Goal: Transaction & Acquisition: Download file/media

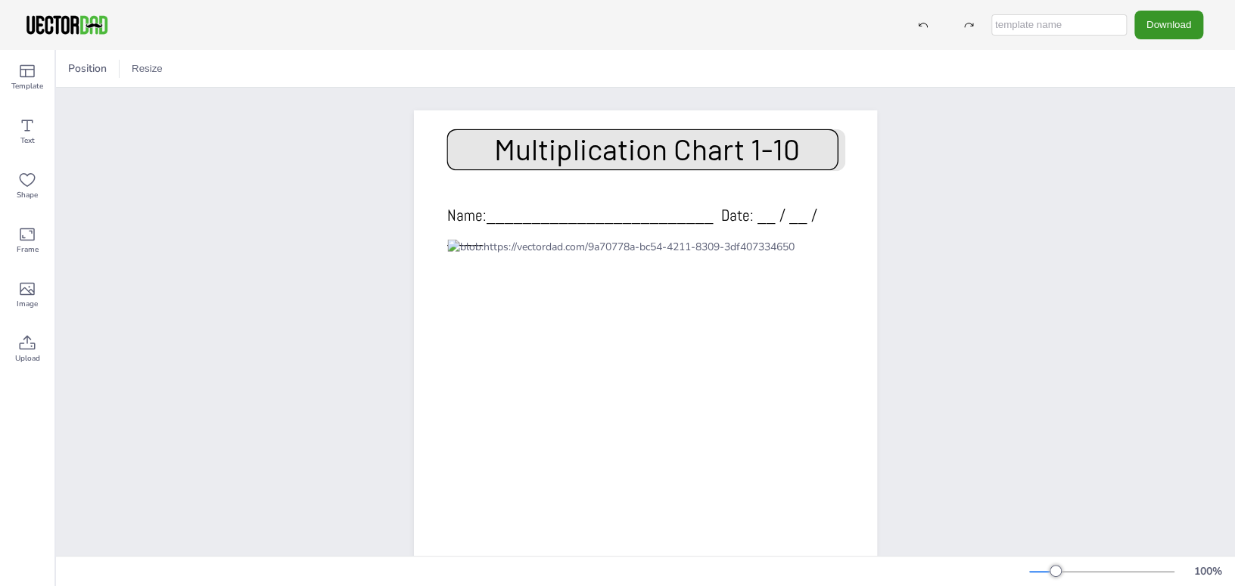
click at [1168, 28] on button "Download" at bounding box center [1168, 25] width 69 height 28
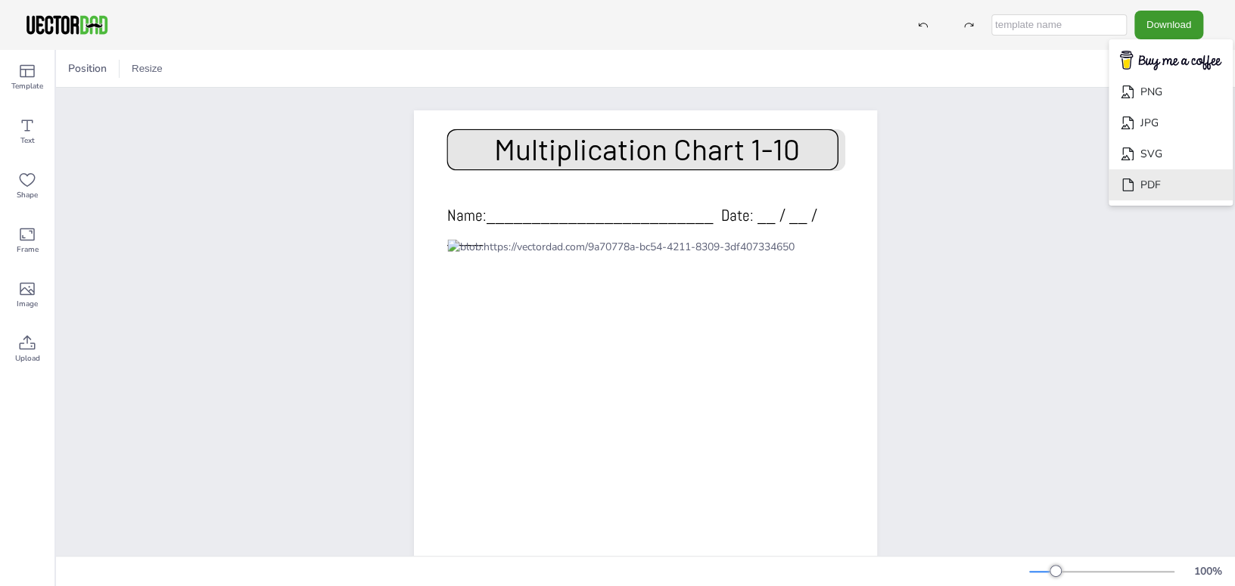
click at [1153, 181] on li "PDF" at bounding box center [1170, 184] width 124 height 31
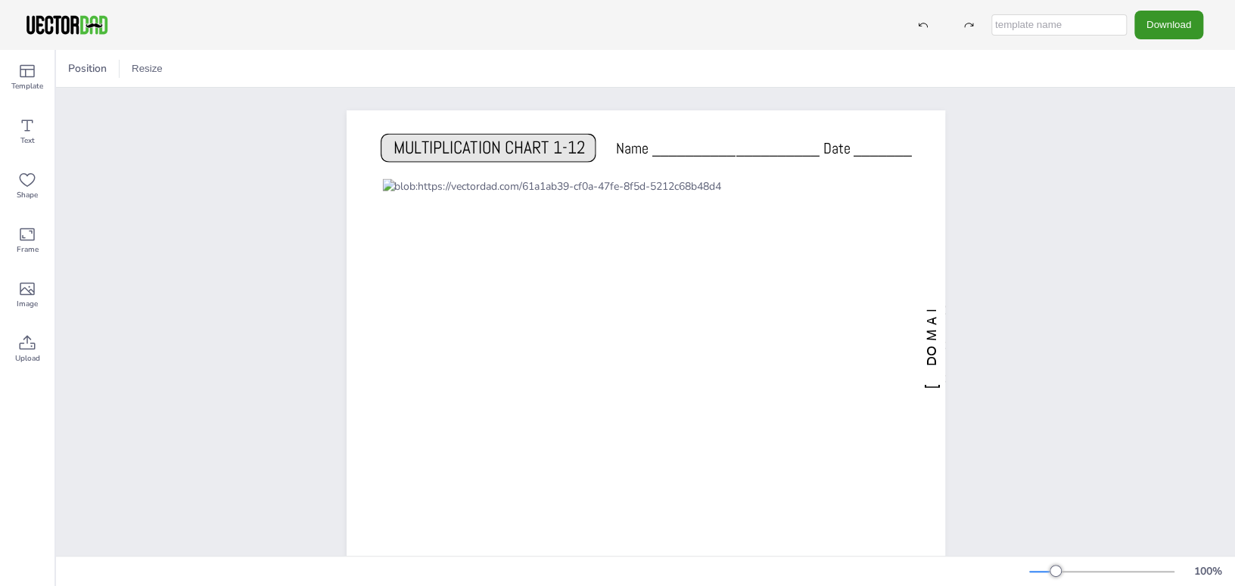
click at [1179, 25] on button "Download" at bounding box center [1168, 25] width 69 height 28
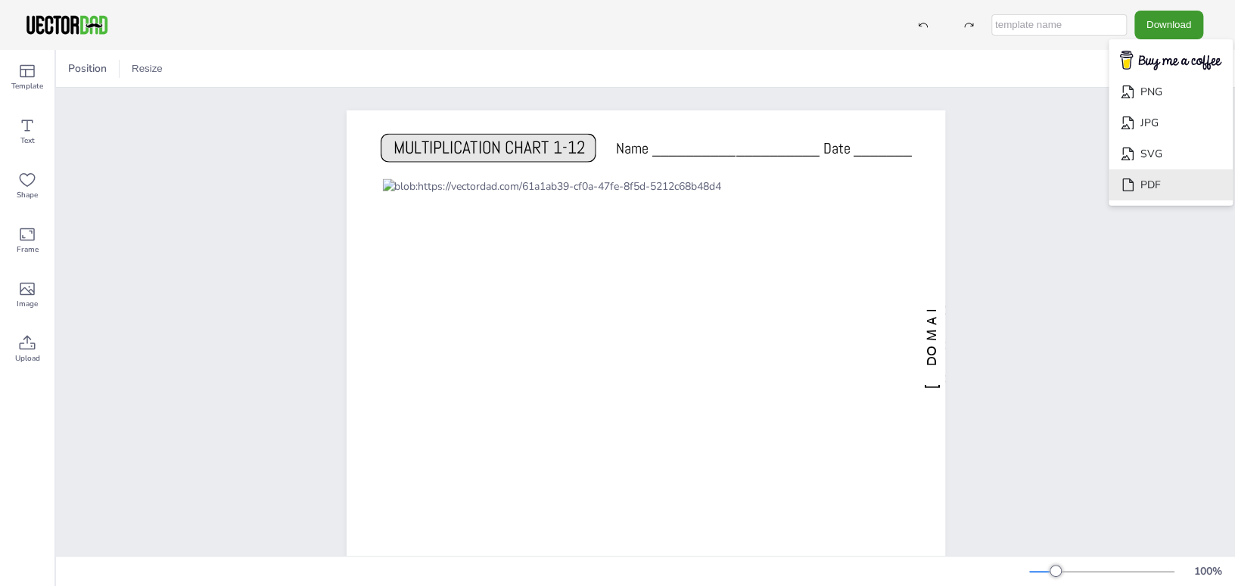
click at [1163, 184] on li "PDF" at bounding box center [1170, 184] width 124 height 31
